Goal: Task Accomplishment & Management: Manage account settings

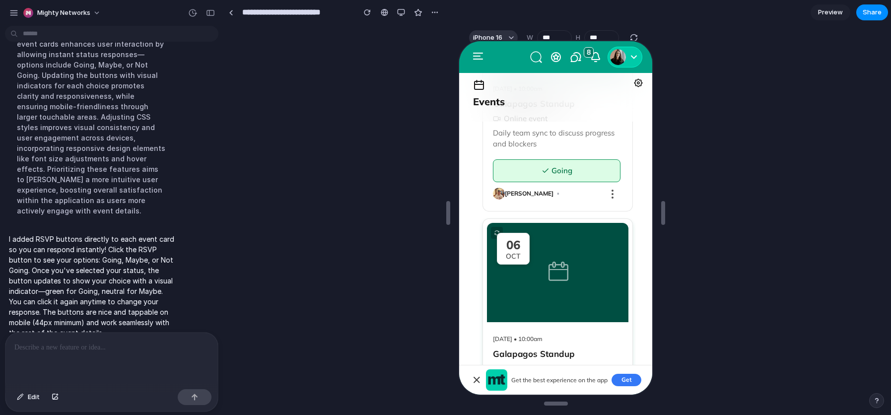
scroll to position [456, 0]
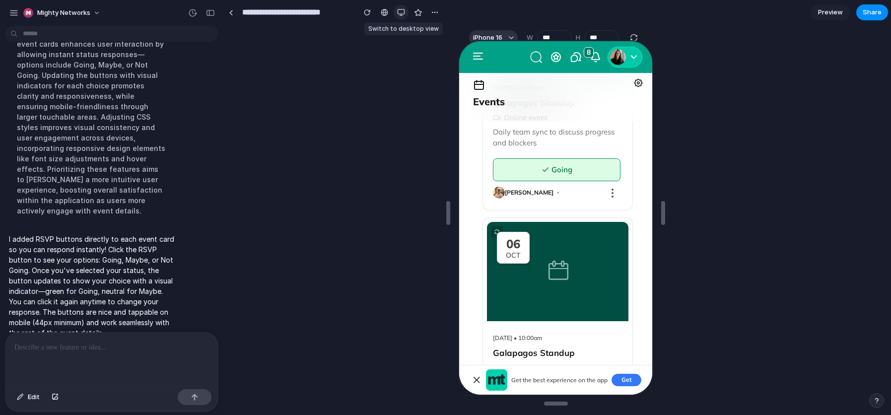
click at [398, 12] on div "button" at bounding box center [401, 12] width 8 height 8
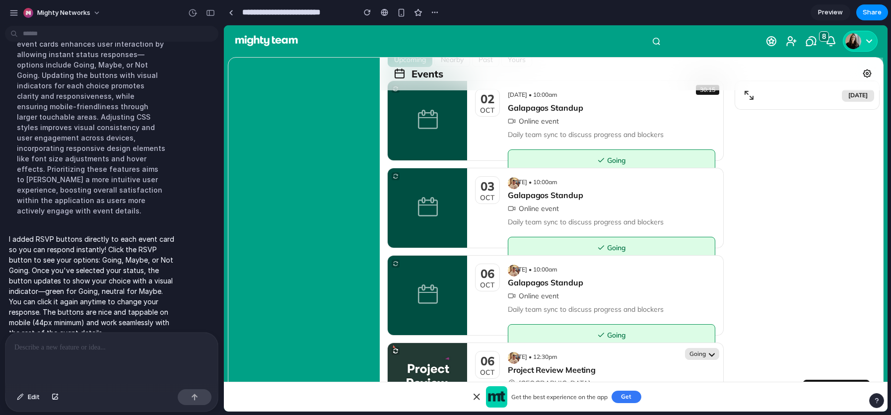
scroll to position [0, 0]
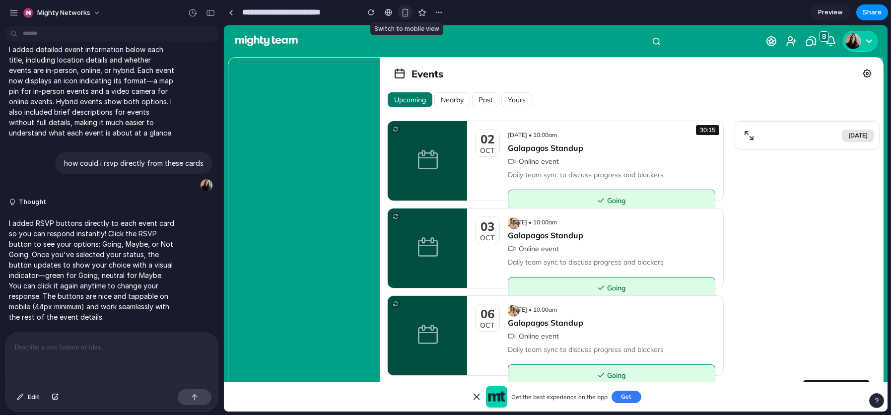
click at [404, 8] on div "button" at bounding box center [405, 12] width 8 height 8
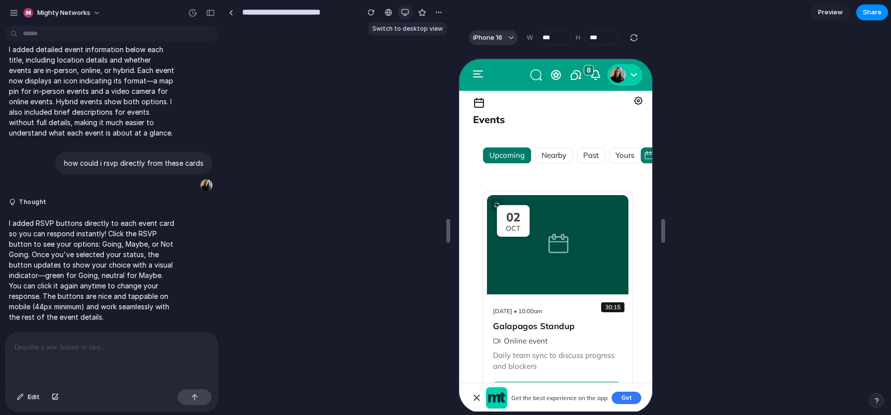
click at [408, 11] on div "button" at bounding box center [405, 12] width 8 height 8
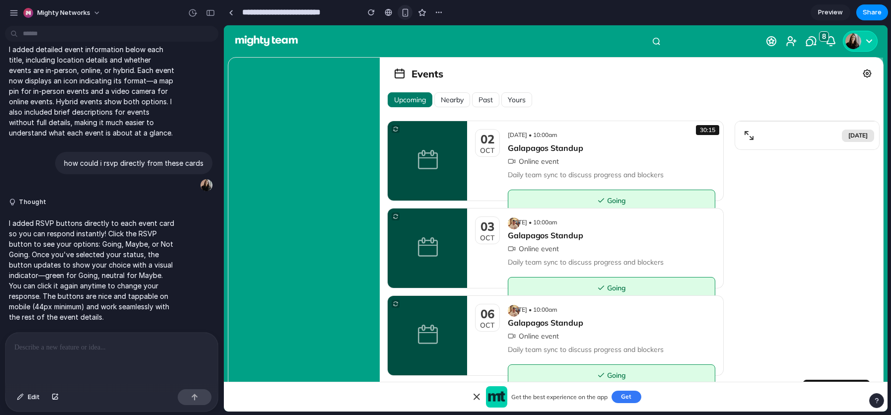
click at [406, 7] on button "button" at bounding box center [405, 12] width 15 height 15
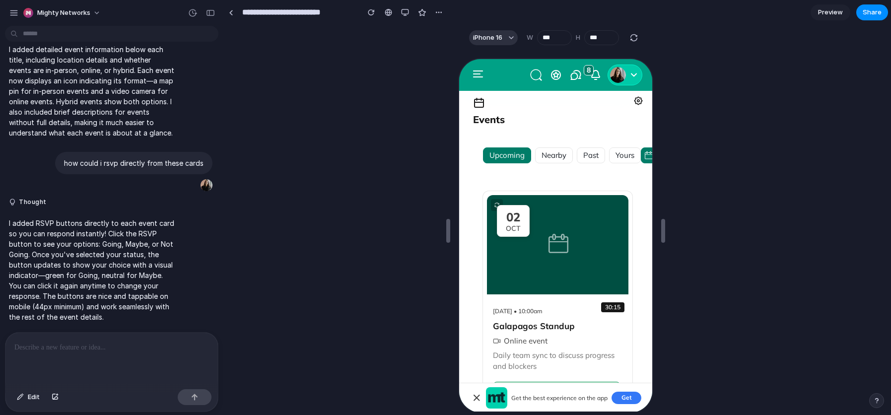
click at [158, 360] on div at bounding box center [111, 359] width 213 height 53
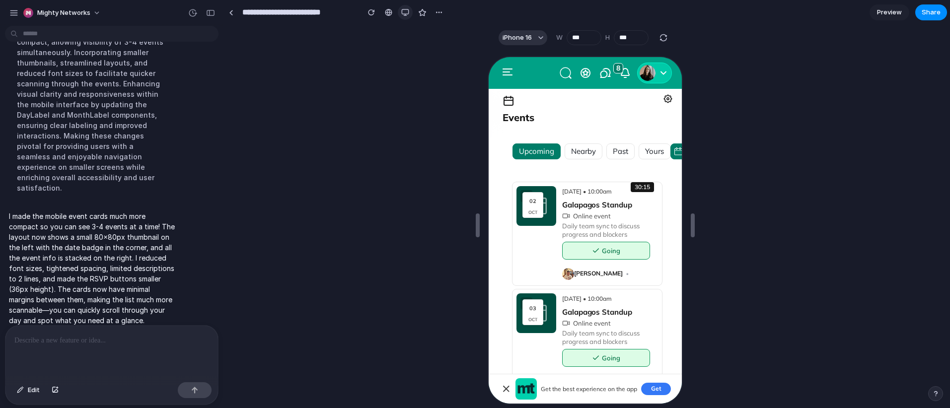
click at [405, 12] on div "button" at bounding box center [405, 12] width 8 height 8
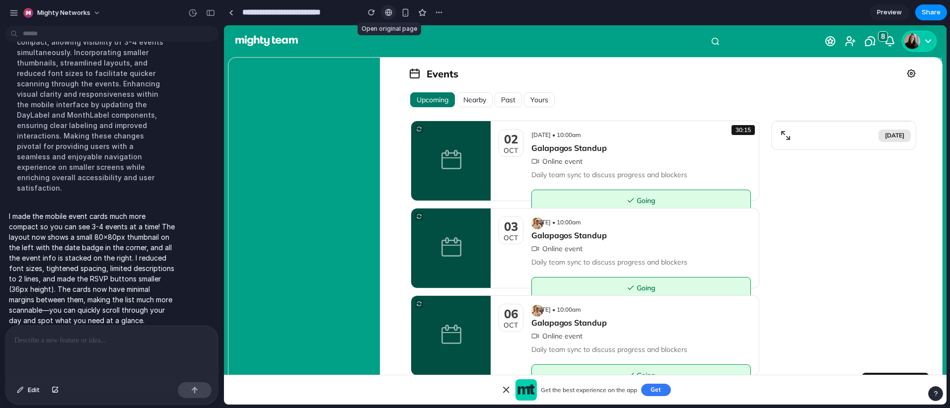
click at [388, 14] on div at bounding box center [388, 12] width 7 height 8
click at [404, 12] on div "button" at bounding box center [405, 12] width 8 height 8
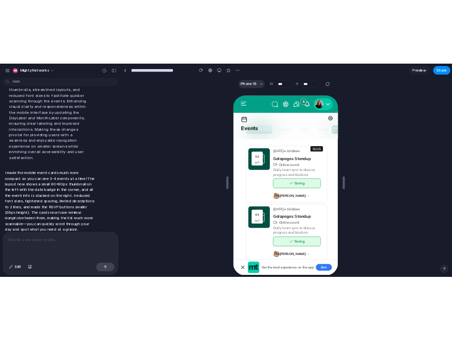
scroll to position [701, 0]
